Goal: Check status: Check status

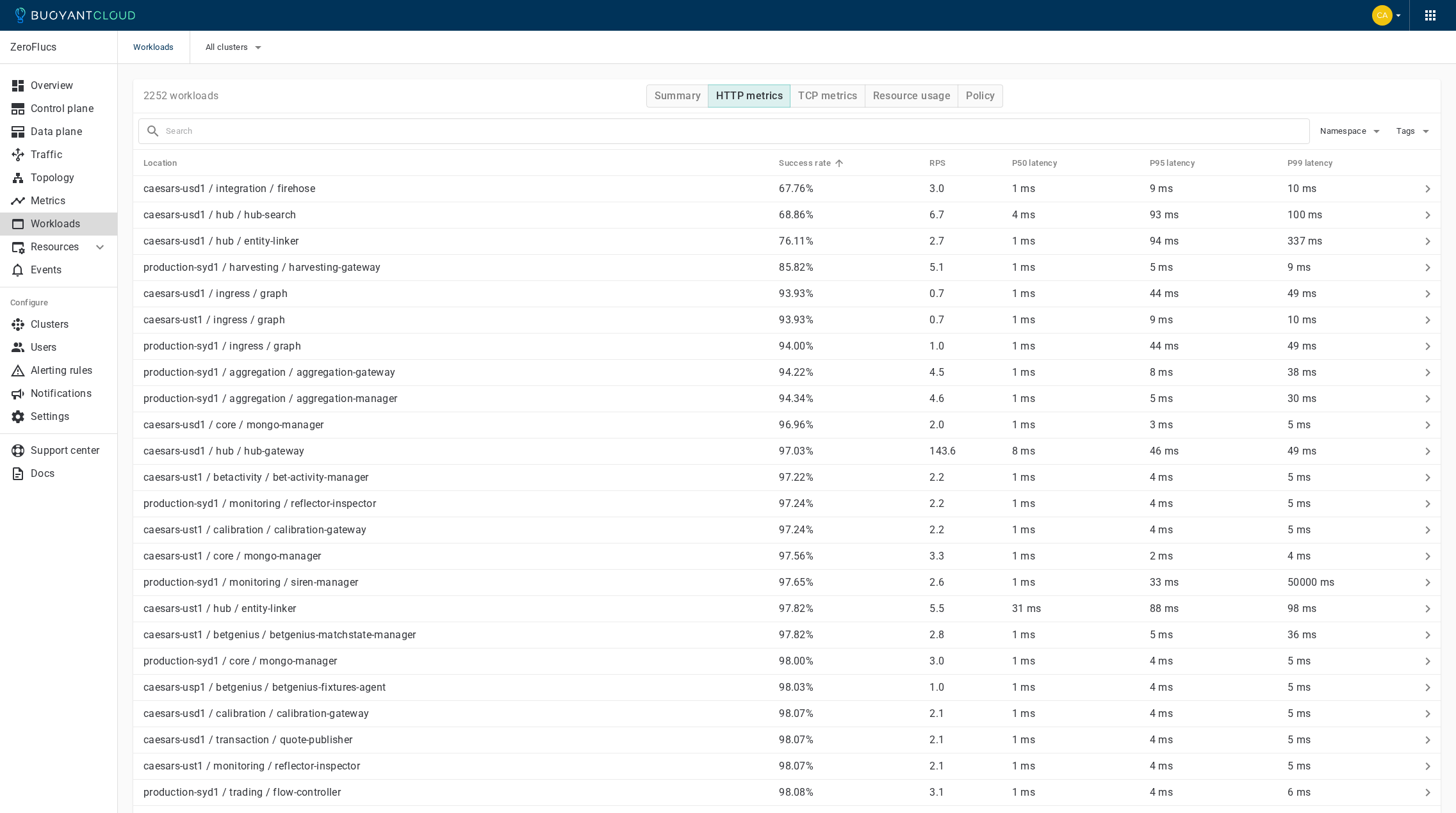
click at [224, 132] on input "text" at bounding box center [738, 131] width 1144 height 18
type input "book-proc"
click at [232, 44] on span "All clusters" at bounding box center [228, 47] width 45 height 10
click at [223, 89] on input "caesars-usp1" at bounding box center [222, 86] width 16 height 16
checkbox input "true"
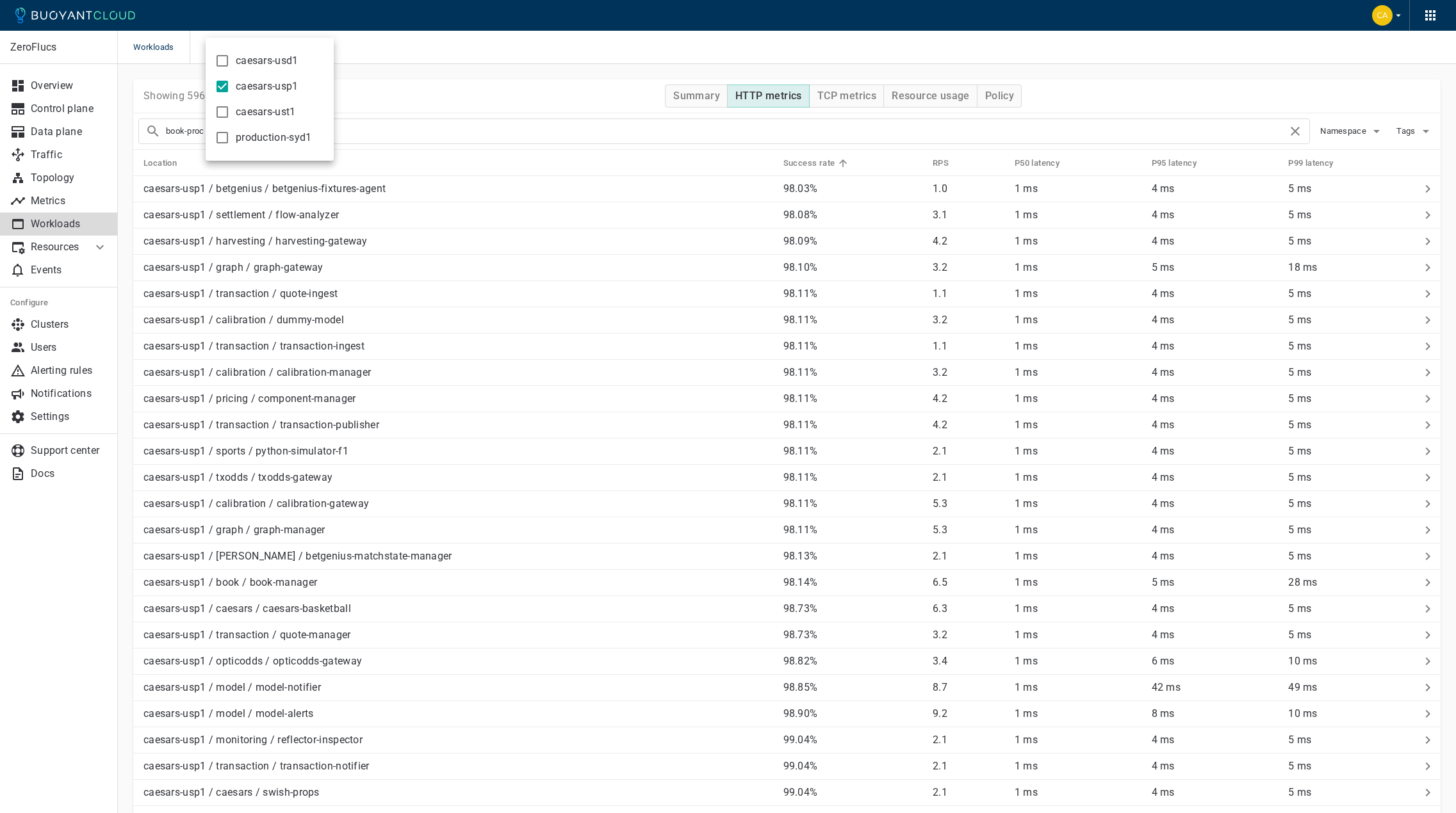
click at [380, 70] on div at bounding box center [728, 406] width 1456 height 813
click at [238, 129] on input "book-proc" at bounding box center [726, 131] width 1122 height 18
type input "book-processor"
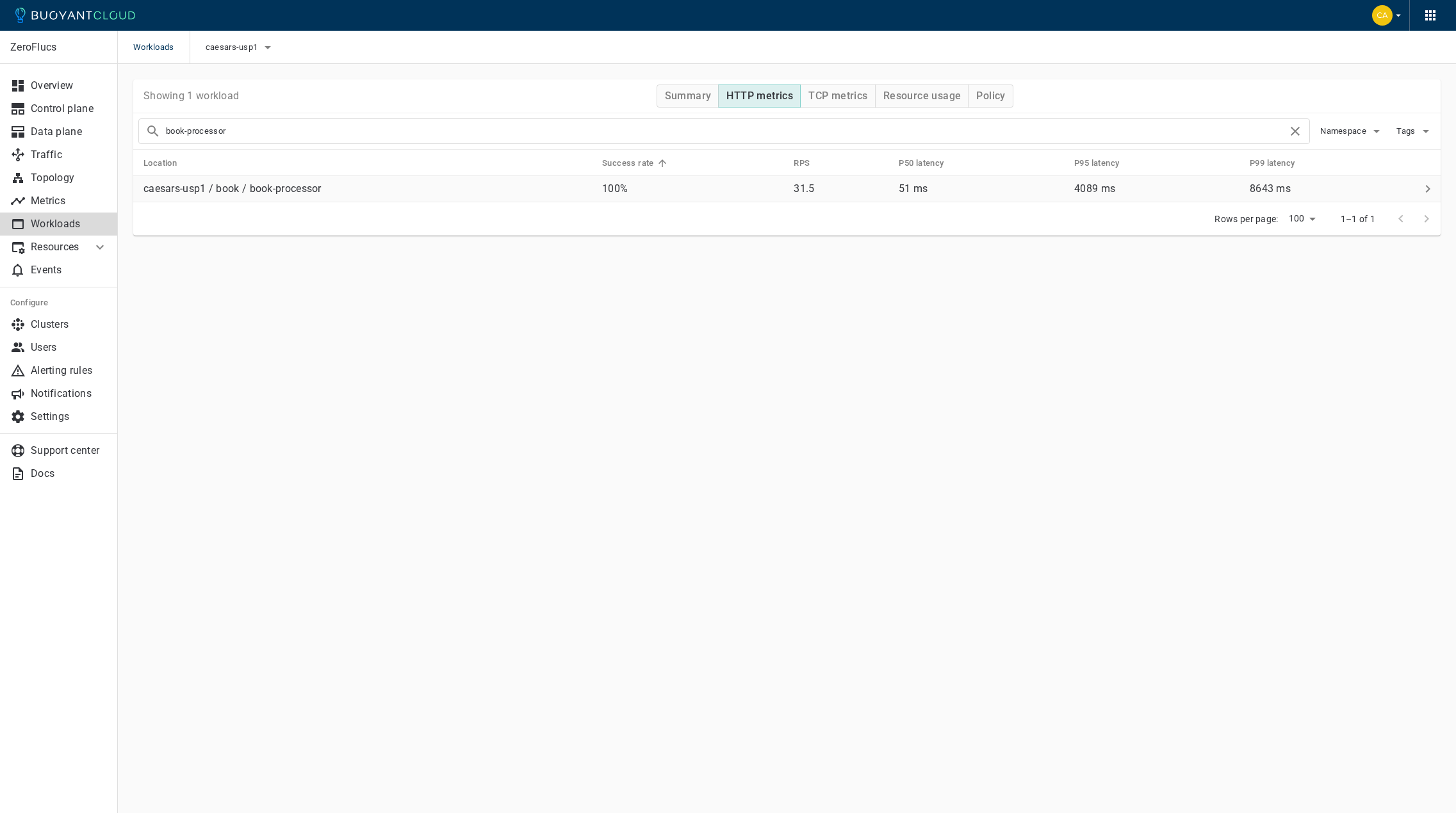
click at [269, 190] on p "caesars-usp1 / book / book-processor" at bounding box center [232, 189] width 178 height 13
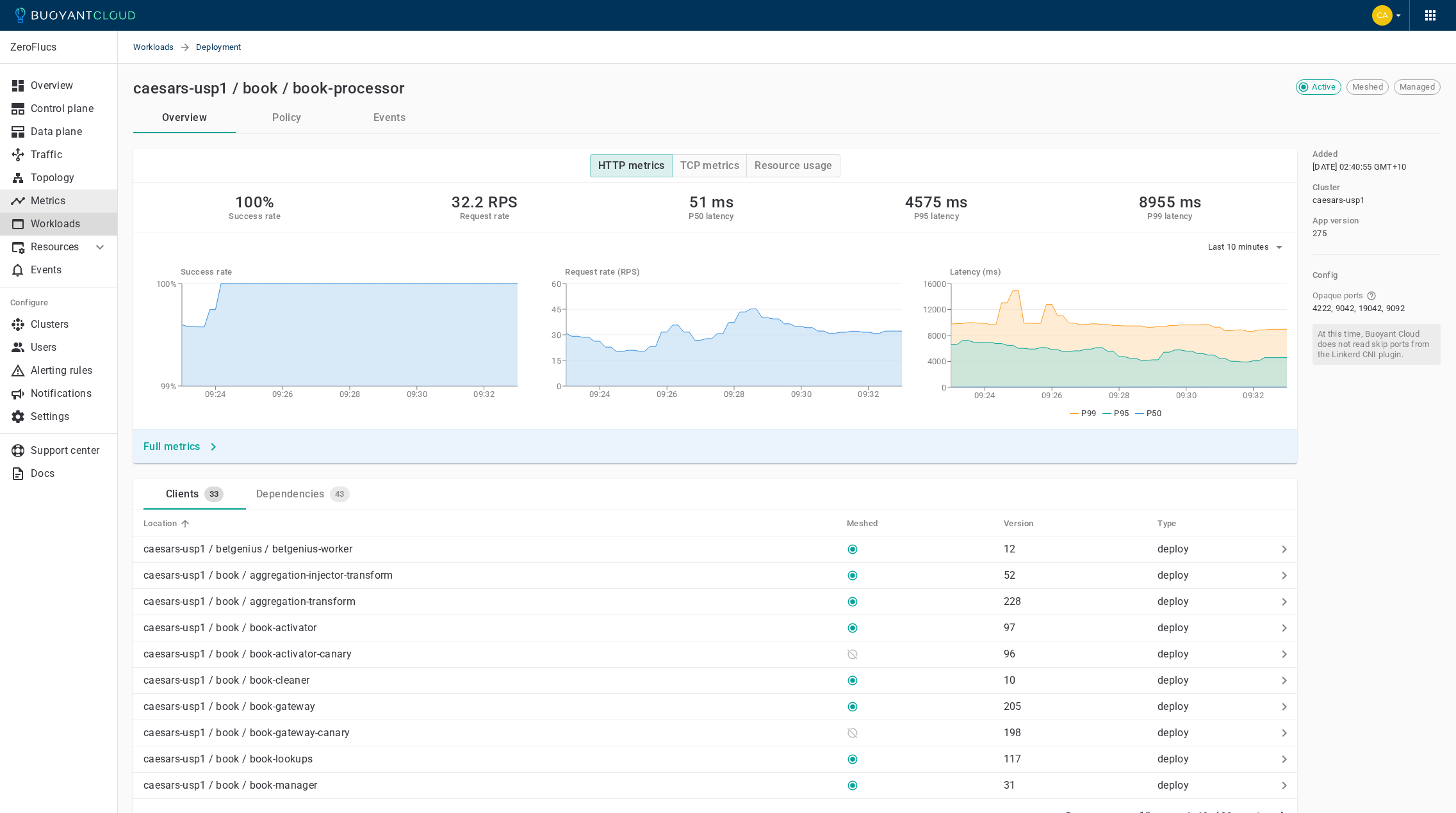
click at [55, 200] on p "Metrics" at bounding box center [69, 201] width 77 height 13
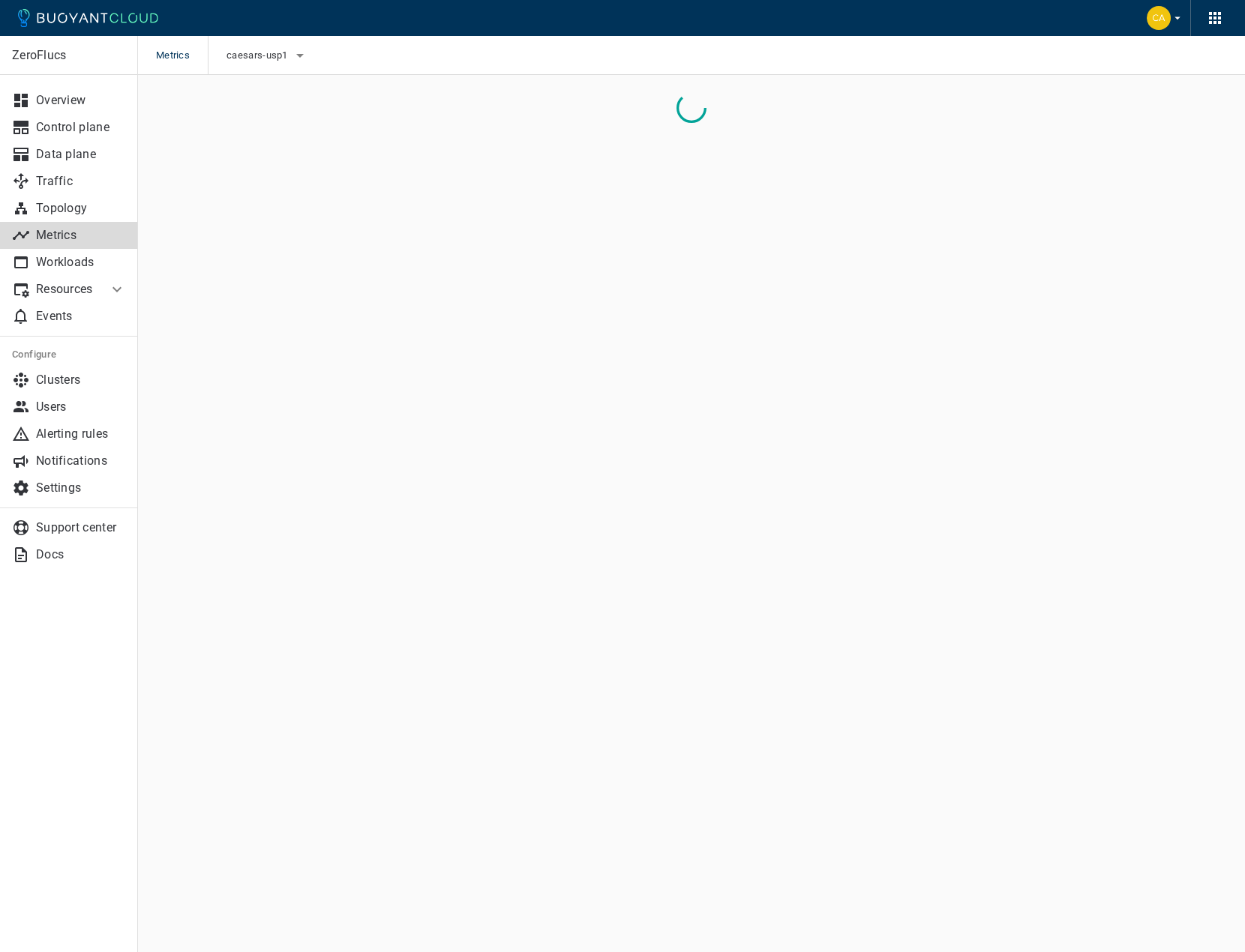
click at [41, 644] on div "ZeroFlucs Overview Control plane Data plane Traffic Topology Metrics Workloads …" at bounding box center [68, 493] width 137 height 916
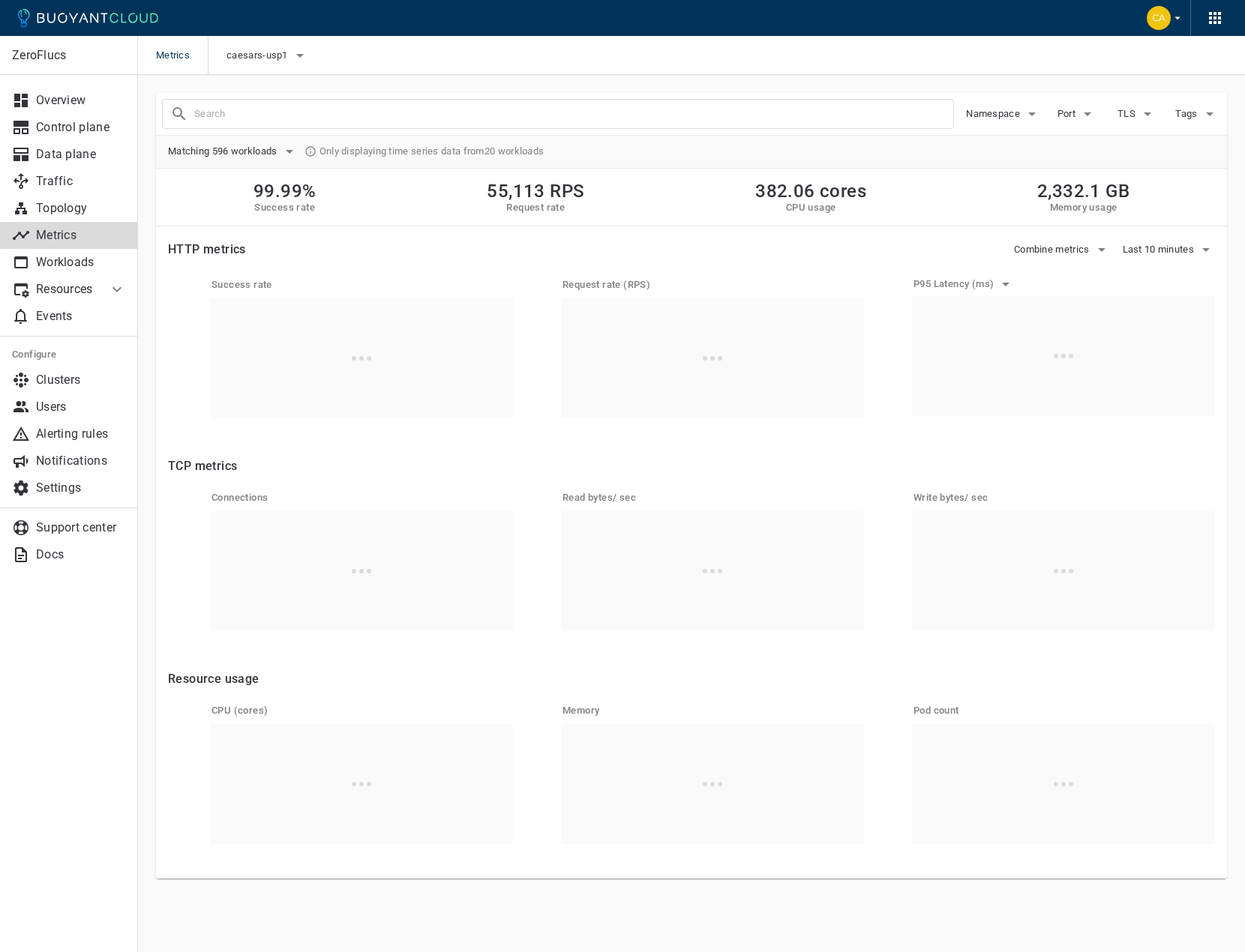
click at [265, 123] on input "text" at bounding box center [573, 114] width 759 height 21
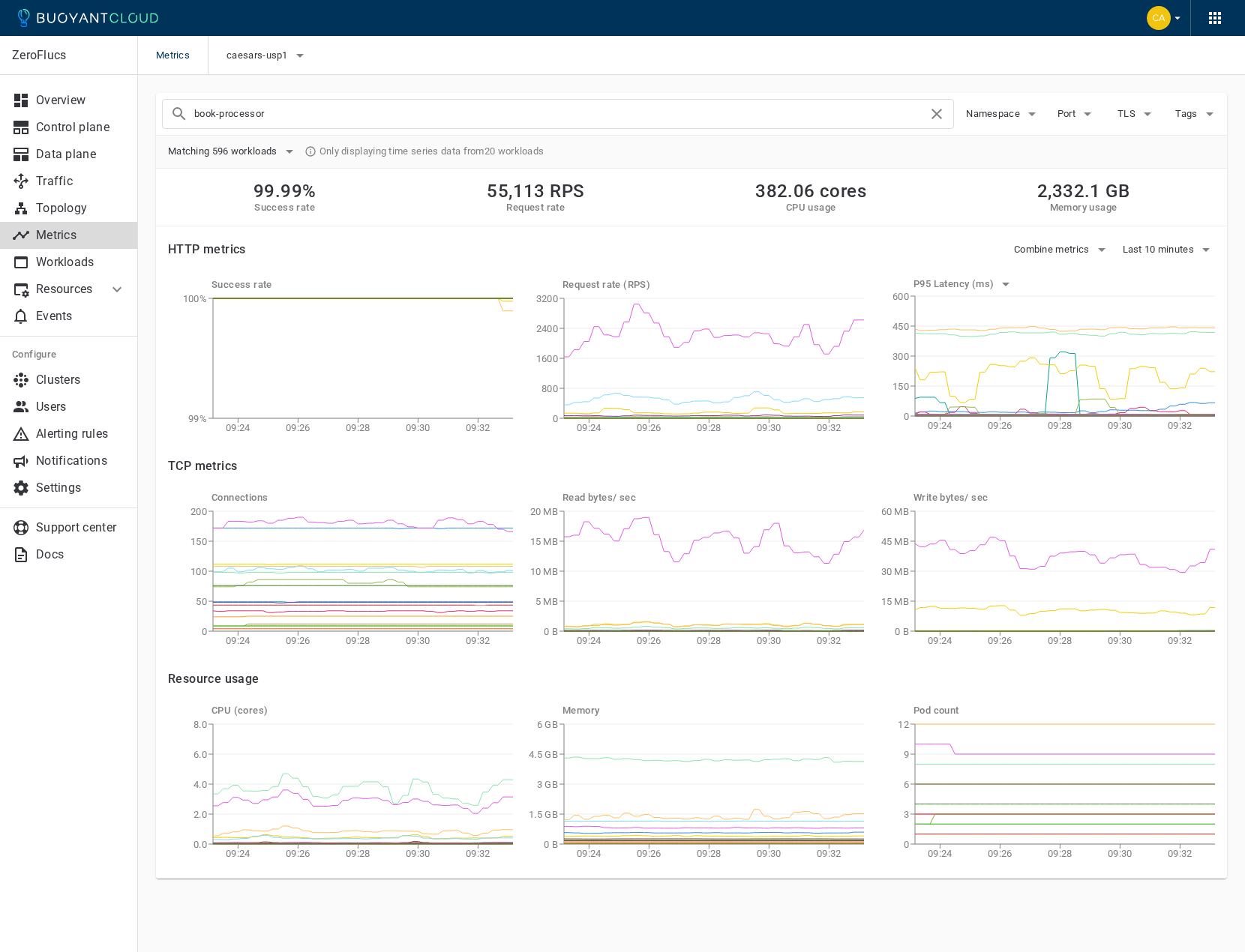
type input "book-processor"
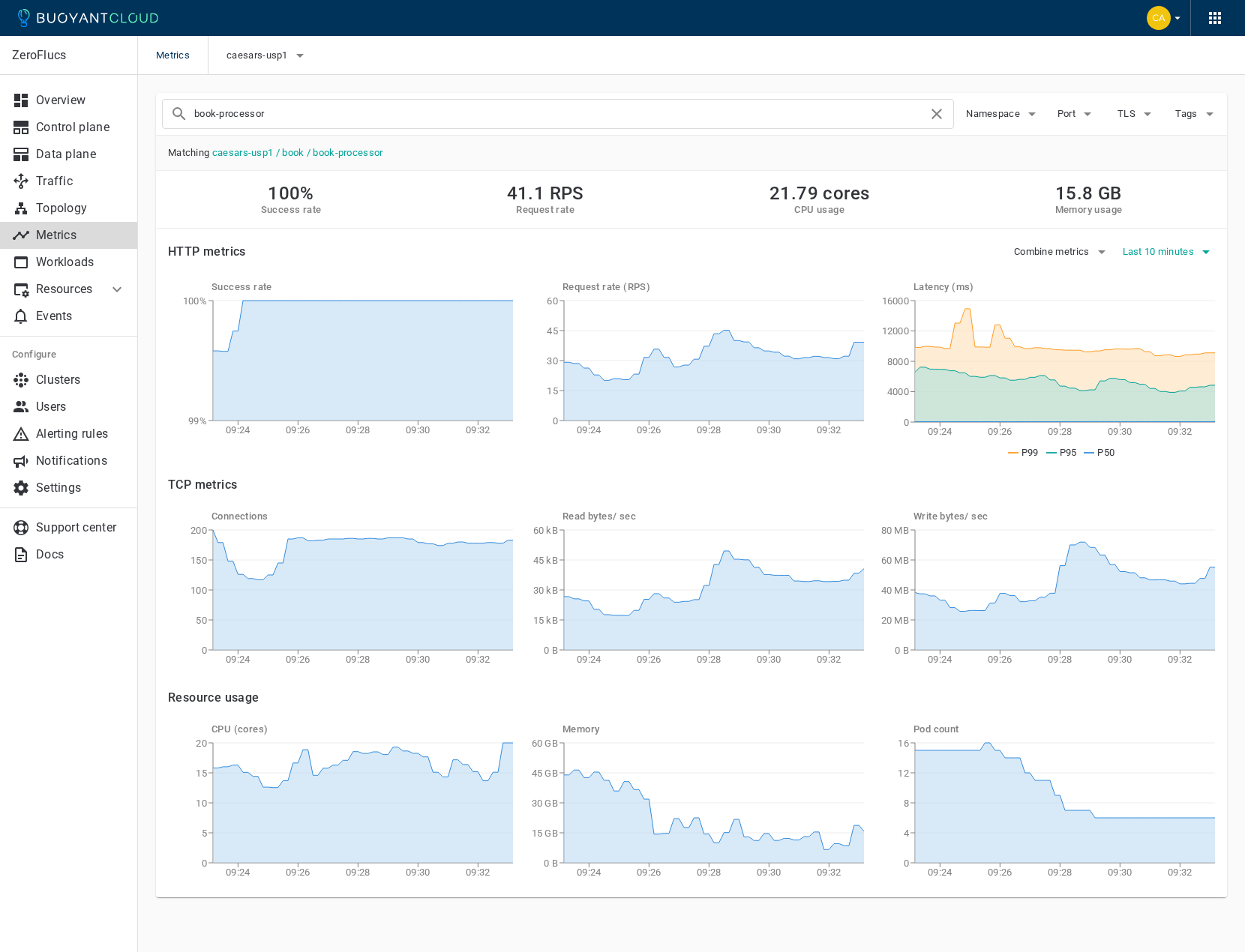
click at [1178, 250] on span "Last 10 minutes" at bounding box center [1160, 252] width 75 height 12
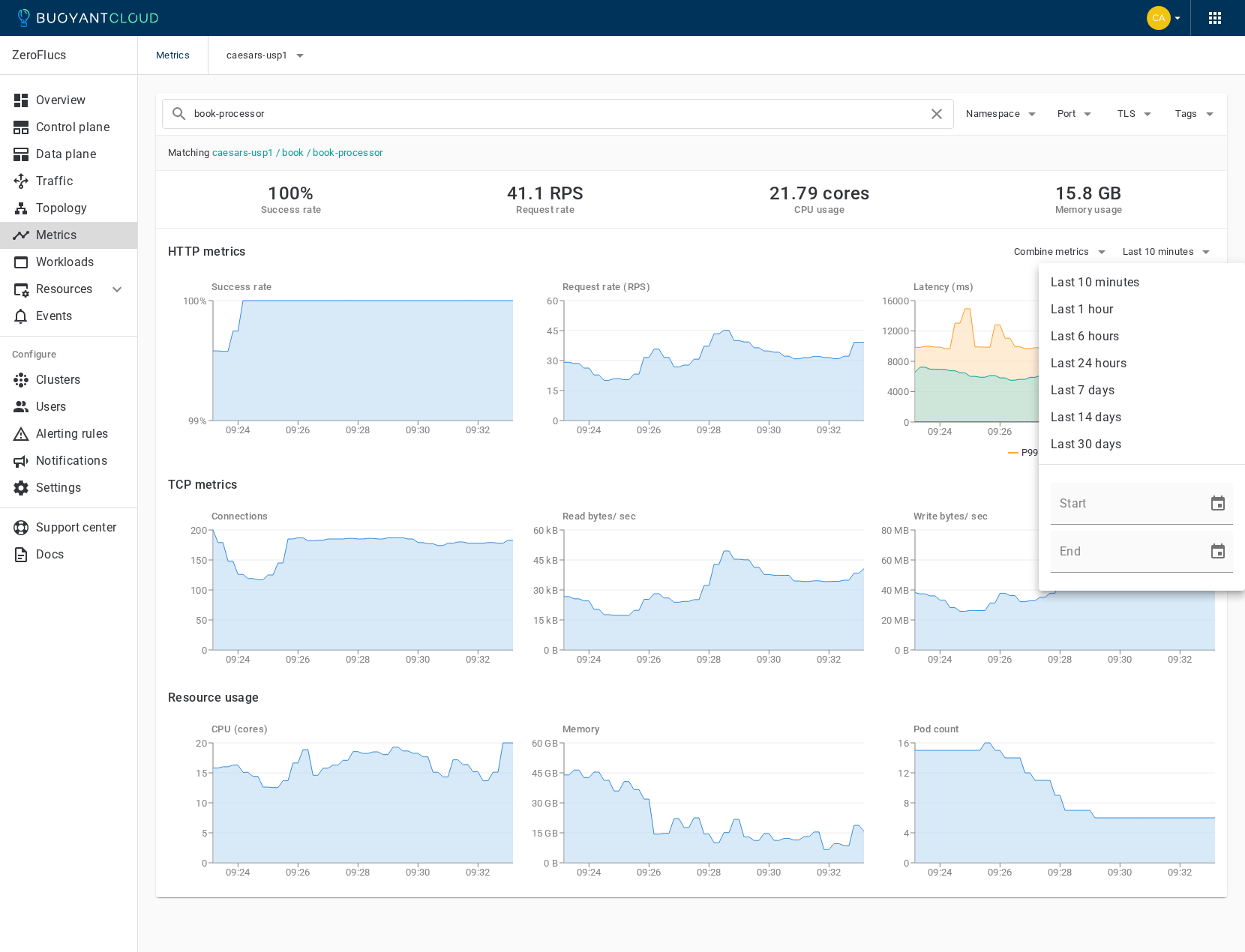
click at [1116, 312] on li "Last 1 hour" at bounding box center [1141, 309] width 207 height 27
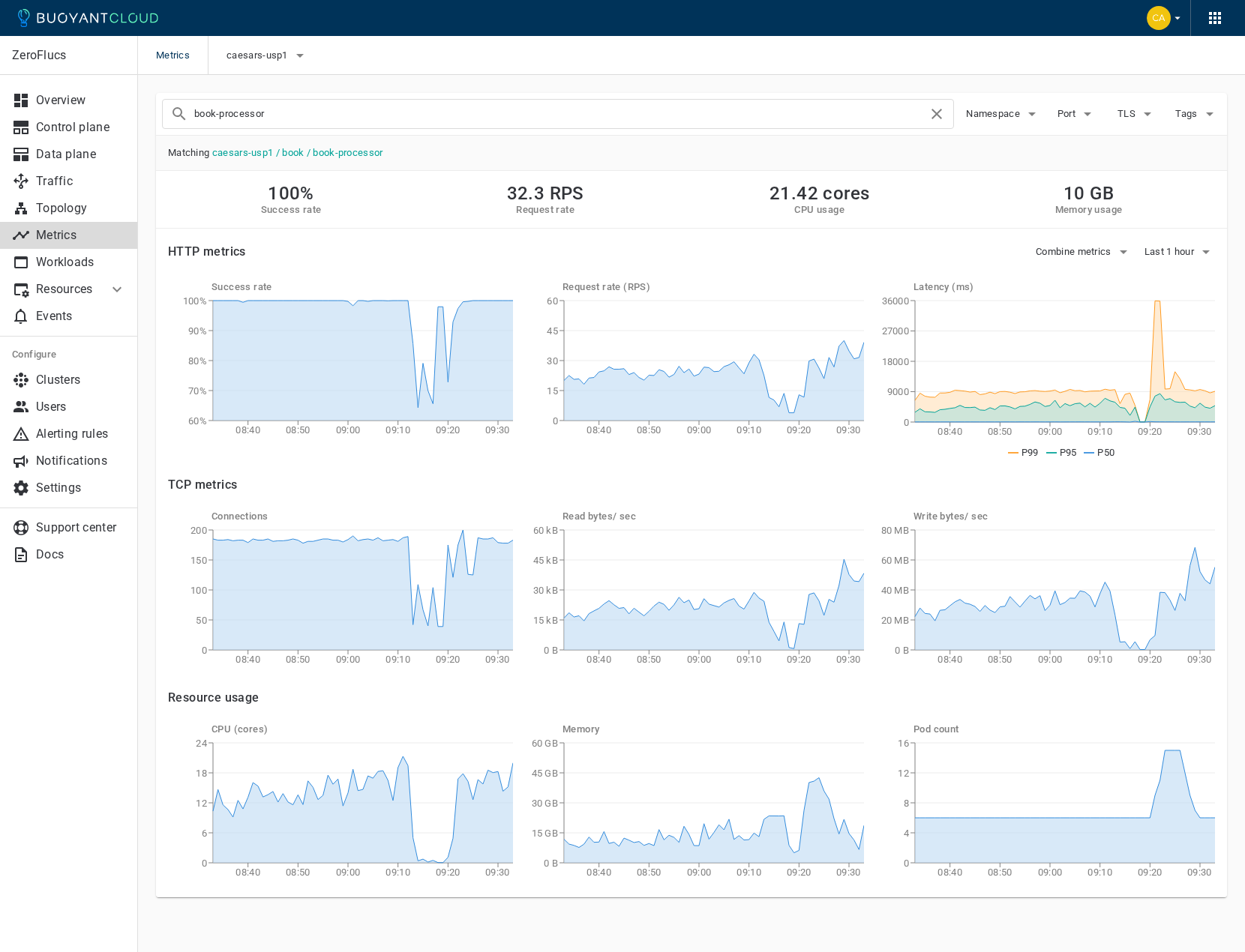
drag, startPoint x: 36, startPoint y: 712, endPoint x: 4, endPoint y: 657, distance: 63.6
click at [38, 709] on div "ZeroFlucs Overview Control plane Data plane Traffic Topology Metrics Workloads …" at bounding box center [68, 493] width 137 height 916
